Goal: Book appointment/travel/reservation

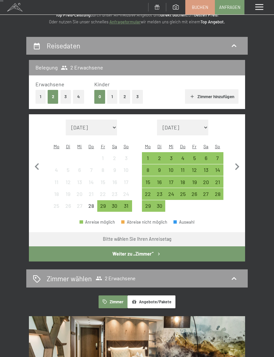
scroll to position [37, 0]
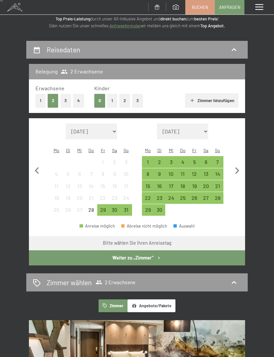
click at [239, 164] on icon "button" at bounding box center [238, 171] width 14 height 14
select select "[DATE]"
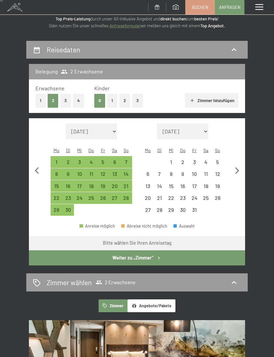
select select "[DATE]"
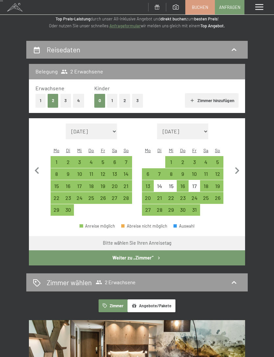
click at [196, 195] on div "24" at bounding box center [194, 200] width 10 height 10
select select "[DATE]"
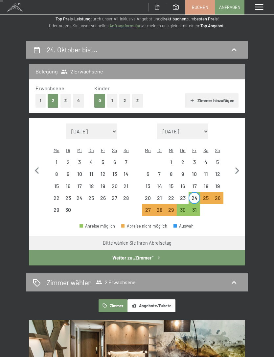
click at [219, 195] on div "26" at bounding box center [218, 200] width 10 height 10
select select "[DATE]"
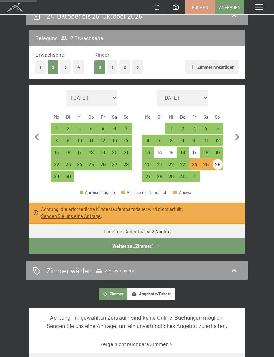
scroll to position [70, 0]
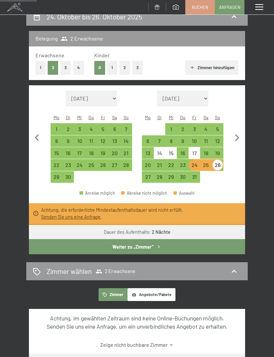
click at [184, 162] on div "23" at bounding box center [183, 167] width 10 height 10
select select "[DATE]"
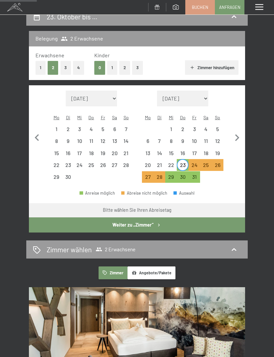
click at [217, 162] on div "26" at bounding box center [218, 167] width 10 height 10
select select "[DATE]"
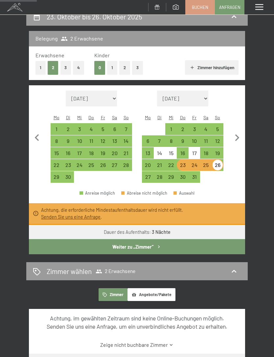
click at [170, 162] on div "22" at bounding box center [171, 167] width 10 height 10
select select "[DATE]"
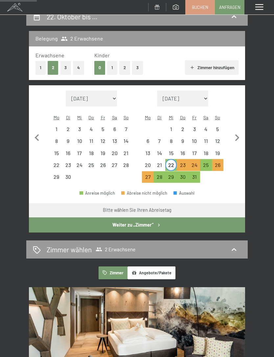
click at [218, 162] on div "26" at bounding box center [218, 167] width 10 height 10
select select "[DATE]"
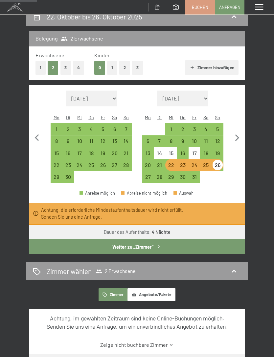
click at [162, 162] on div "21" at bounding box center [160, 167] width 10 height 10
select select "[DATE]"
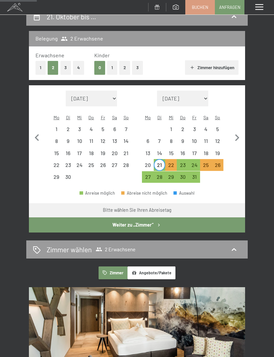
click at [182, 162] on div "23" at bounding box center [183, 167] width 10 height 10
select select "[DATE]"
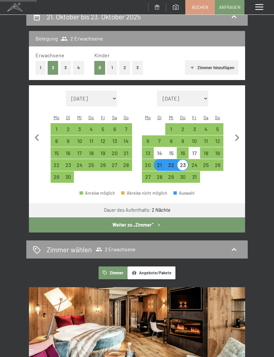
click at [193, 162] on div "24" at bounding box center [194, 167] width 10 height 10
select select "[DATE]"
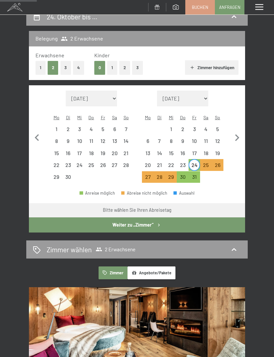
click at [184, 162] on div "23" at bounding box center [183, 167] width 10 height 10
select select "[DATE]"
click at [185, 162] on div "23" at bounding box center [183, 167] width 10 height 10
select select "[DATE]"
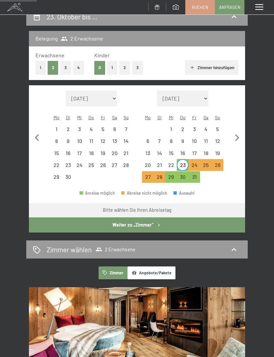
select select "[DATE]"
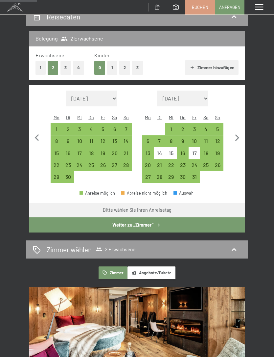
click at [186, 162] on div "23" at bounding box center [183, 167] width 10 height 10
select select "[DATE]"
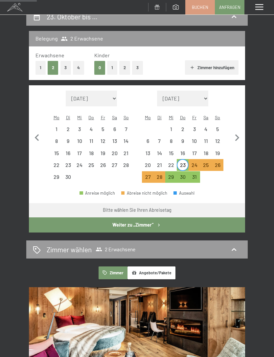
click at [195, 162] on div "24" at bounding box center [194, 167] width 10 height 10
select select "[DATE]"
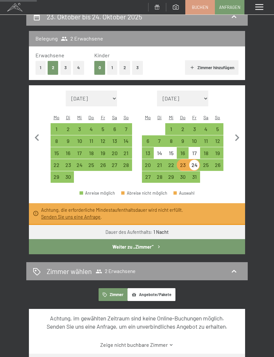
click at [229, 175] on div "Monat/Jahr August 2025 September 2025 Oktober 2025 November 2025 Dezember 2025 …" at bounding box center [138, 136] width 204 height 92
click at [172, 126] on div "1" at bounding box center [171, 131] width 10 height 10
select select "[DATE]"
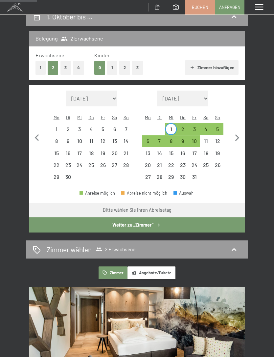
click at [195, 162] on div "24" at bounding box center [194, 167] width 10 height 10
select select "[DATE]"
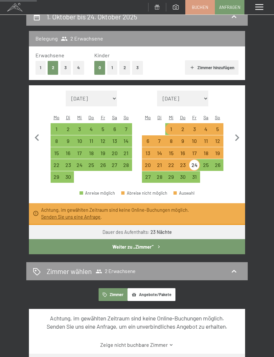
click at [42, 244] on button "Weiter zu „Zimmer“" at bounding box center [137, 246] width 216 height 15
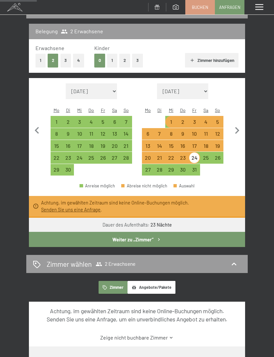
select select "[DATE]"
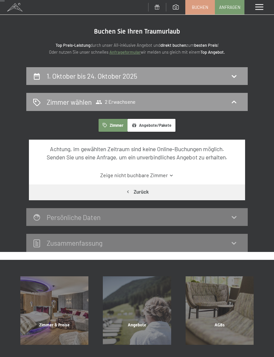
scroll to position [0, 0]
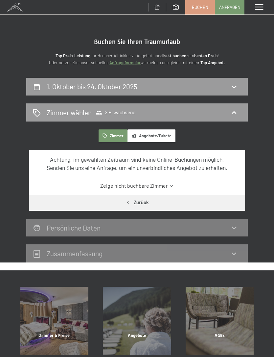
click at [62, 88] on h2 "1. Oktober bis 24. Oktober 2025" at bounding box center [92, 86] width 91 height 8
select select "[DATE]"
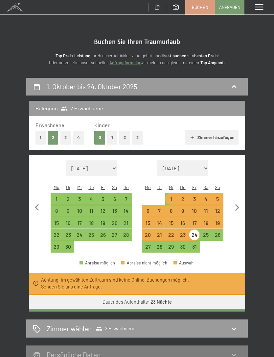
scroll to position [77, 0]
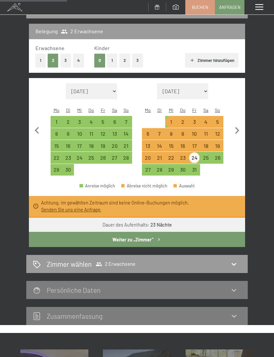
click at [217, 155] on div "26" at bounding box center [218, 160] width 10 height 10
select select "[DATE]"
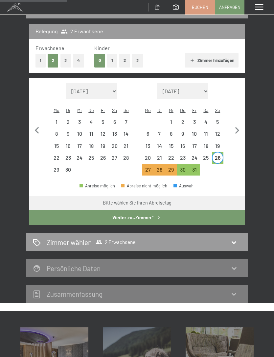
click at [191, 155] on div "24" at bounding box center [194, 160] width 10 height 10
select select "[DATE]"
click at [220, 155] on div "26" at bounding box center [218, 160] width 10 height 10
select select "[DATE]"
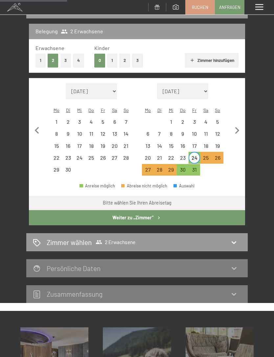
select select "[DATE]"
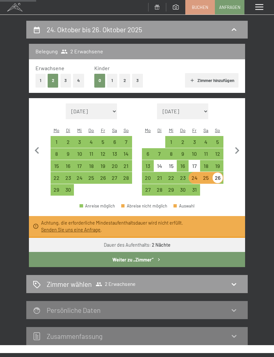
click at [234, 283] on icon at bounding box center [234, 284] width 5 height 3
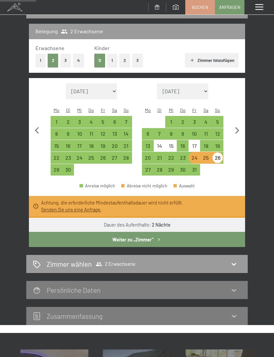
select select "[DATE]"
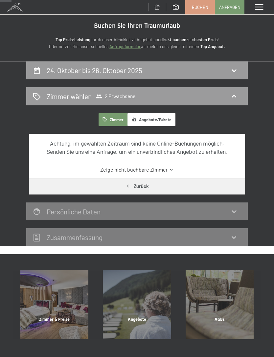
scroll to position [0, 0]
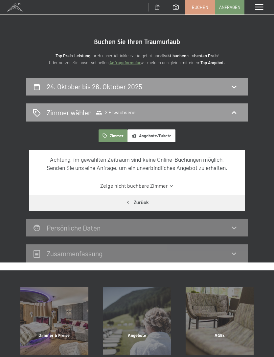
click at [162, 187] on link "Zeige nicht buchbare Zimmer" at bounding box center [138, 185] width 204 height 7
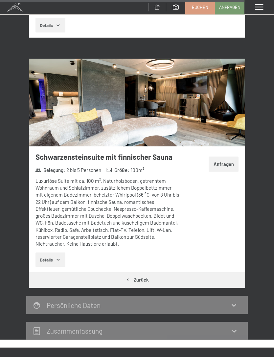
scroll to position [2855, 0]
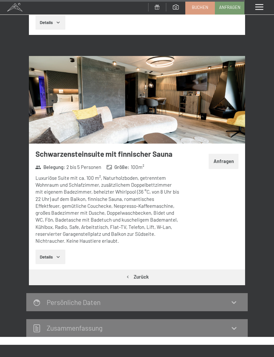
click at [56, 249] on button "Details" at bounding box center [51, 256] width 30 height 14
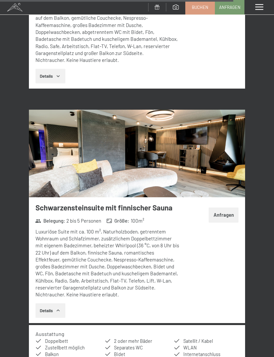
scroll to position [2801, 0]
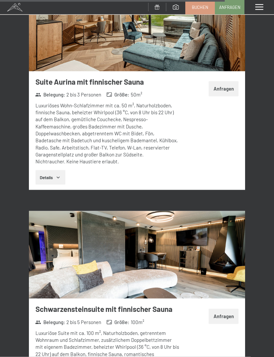
click at [226, 309] on button "Anfragen" at bounding box center [224, 316] width 30 height 15
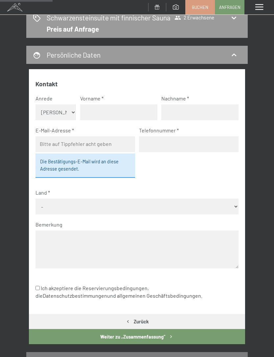
scroll to position [94, 0]
click at [136, 111] on input "text" at bounding box center [118, 113] width 77 height 16
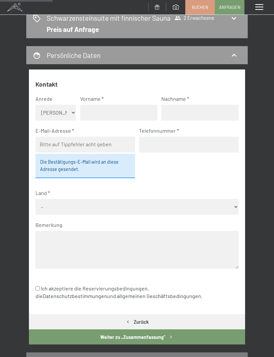
type input "klaus"
type input "zwicknagl"
type input "klausz"
type input "klauszwicknagl@icloud.com"
click at [144, 140] on input "6642234383" at bounding box center [189, 145] width 100 height 16
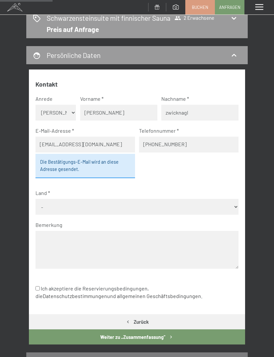
type input "+436642234383"
click at [194, 200] on select "- Deutschland Österreich Schweiz Italien Niederlande Belgien Vereinigtes Königr…" at bounding box center [138, 207] width 204 height 16
select select "AUT"
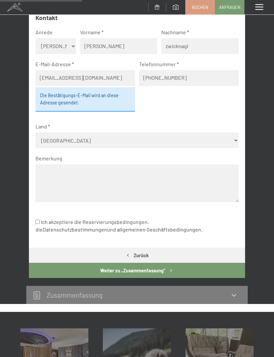
scroll to position [163, 0]
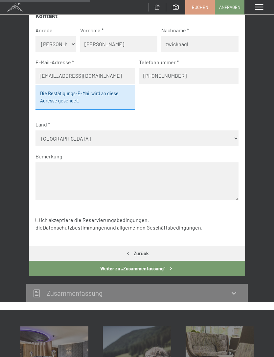
click at [39, 217] on input "Ich akzeptiere die Reservierungsbedingungen, die Datenschutzbestimmungen und al…" at bounding box center [38, 219] width 4 height 4
checkbox input "true"
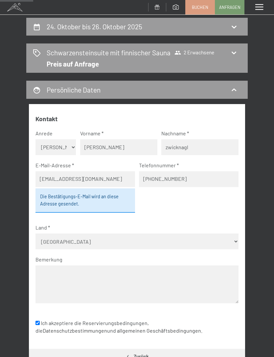
scroll to position [60, 0]
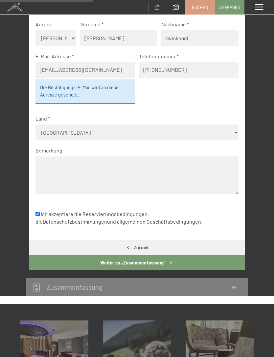
click at [180, 255] on button "Weiter zu „Zusammen­fassung“" at bounding box center [137, 262] width 216 height 15
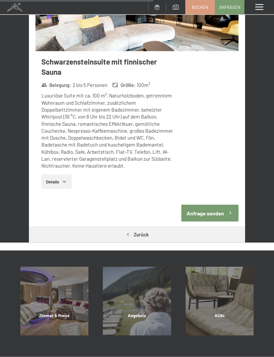
scroll to position [360, 0]
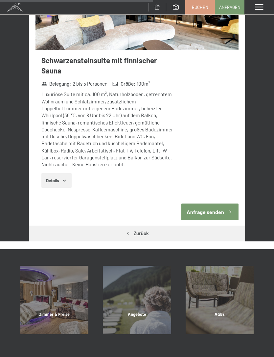
click at [215, 219] on button "Anfrage senden" at bounding box center [210, 211] width 57 height 17
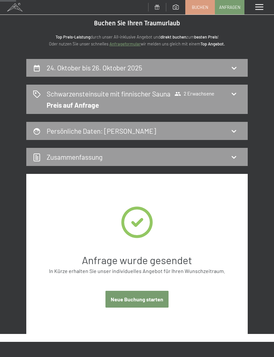
scroll to position [0, 0]
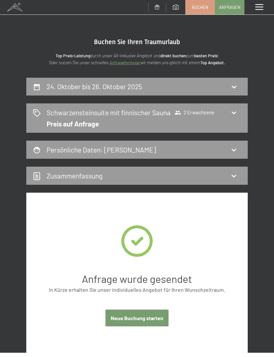
click at [197, 2] on link "Buchen" at bounding box center [200, 7] width 29 height 14
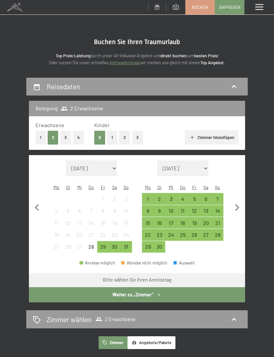
click at [239, 208] on icon "button" at bounding box center [238, 208] width 14 height 14
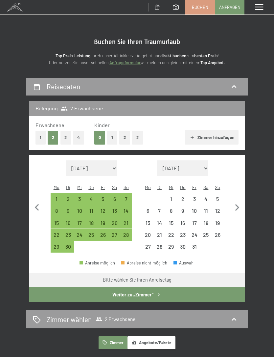
select select "[DATE]"
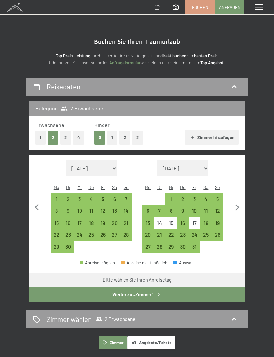
click at [171, 220] on div "15" at bounding box center [171, 225] width 10 height 10
select select "[DATE]"
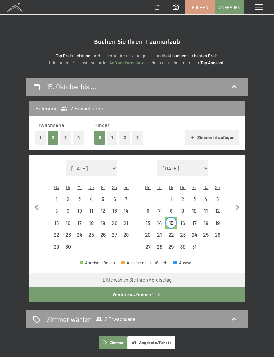
click at [206, 220] on div "18" at bounding box center [206, 225] width 10 height 10
select select "[DATE]"
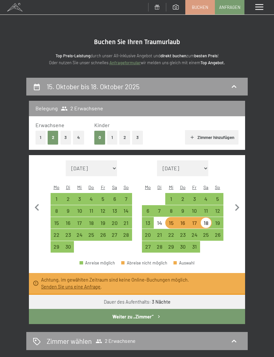
click at [174, 220] on div "15" at bounding box center [171, 225] width 10 height 10
select select "[DATE]"
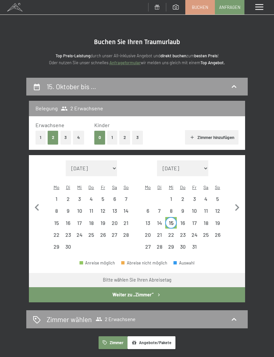
click at [184, 220] on div "16" at bounding box center [183, 225] width 10 height 10
select select "[DATE]"
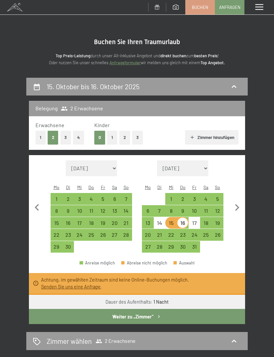
click at [196, 220] on div "17" at bounding box center [194, 225] width 10 height 10
select select "[DATE]"
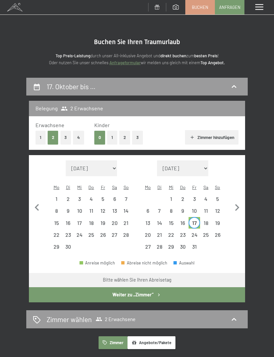
click at [186, 220] on div "16" at bounding box center [183, 225] width 10 height 10
select select "[DATE]"
click at [198, 220] on div "17" at bounding box center [194, 225] width 10 height 10
select select "[DATE]"
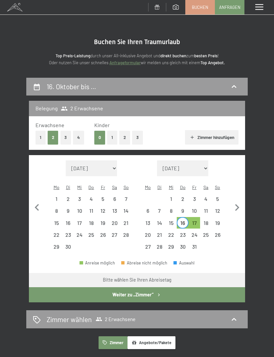
select select "[DATE]"
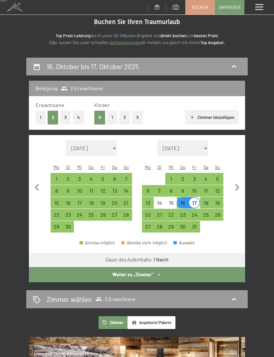
scroll to position [20, 0]
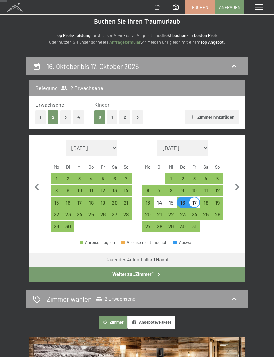
click at [165, 266] on button "Weiter zu „Zimmer“" at bounding box center [137, 273] width 216 height 15
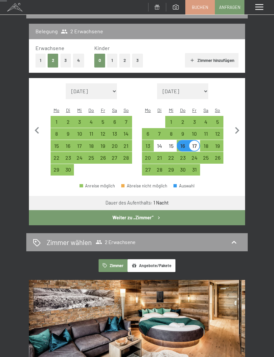
select select "[DATE]"
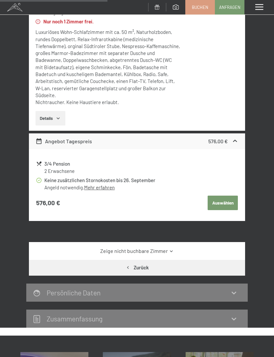
scroll to position [248, 0]
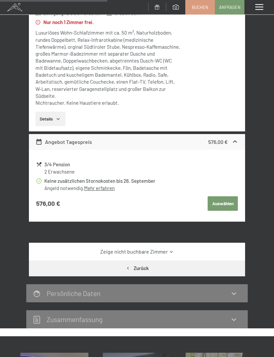
click at [67, 250] on link "Zeige nicht buchbare Zimmer" at bounding box center [138, 251] width 204 height 7
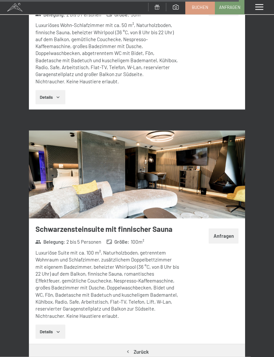
scroll to position [2853, 0]
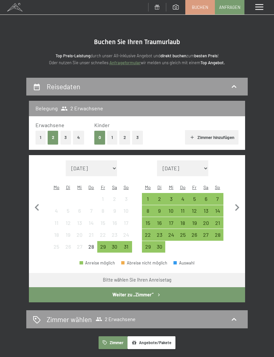
click at [237, 206] on icon "button" at bounding box center [238, 208] width 14 height 14
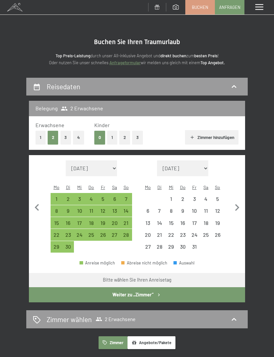
select select "[DATE]"
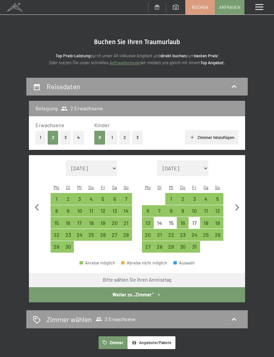
click at [240, 204] on icon "button" at bounding box center [238, 208] width 14 height 14
select select "[DATE]"
select select "2025-11-01"
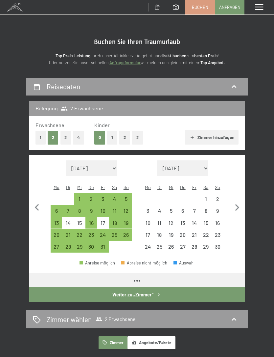
select select "[DATE]"
select select "2025-11-01"
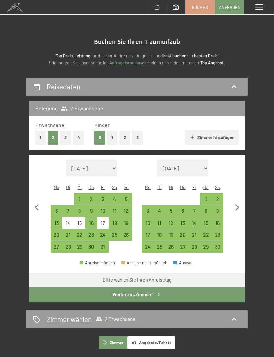
click at [237, 205] on icon "button" at bounding box center [238, 207] width 4 height 7
select select "2025-11-01"
select select "2025-12-01"
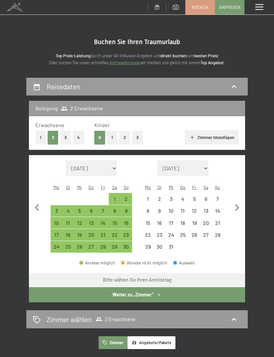
select select "2025-11-01"
select select "2025-12-01"
select select "2025-11-01"
select select "2025-12-01"
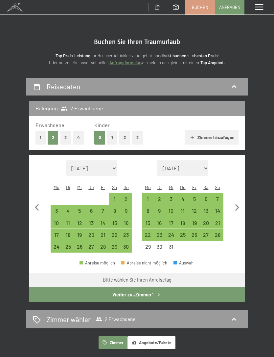
click at [240, 203] on icon "button" at bounding box center [238, 208] width 14 height 14
select select "2025-12-01"
select select "2026-01-01"
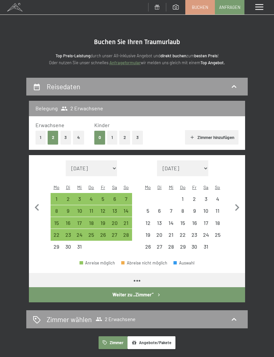
select select "2025-12-01"
select select "2026-01-01"
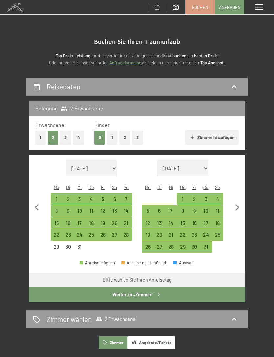
click at [38, 203] on icon "button" at bounding box center [37, 208] width 14 height 14
select select "2025-11-01"
select select "2025-12-01"
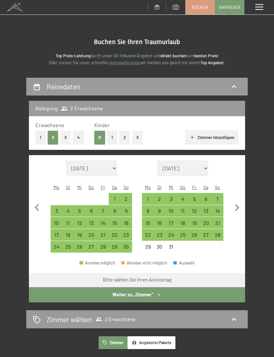
click at [38, 202] on icon "button" at bounding box center [37, 208] width 14 height 14
select select "[DATE]"
select select "2025-11-01"
